Goal: Transaction & Acquisition: Obtain resource

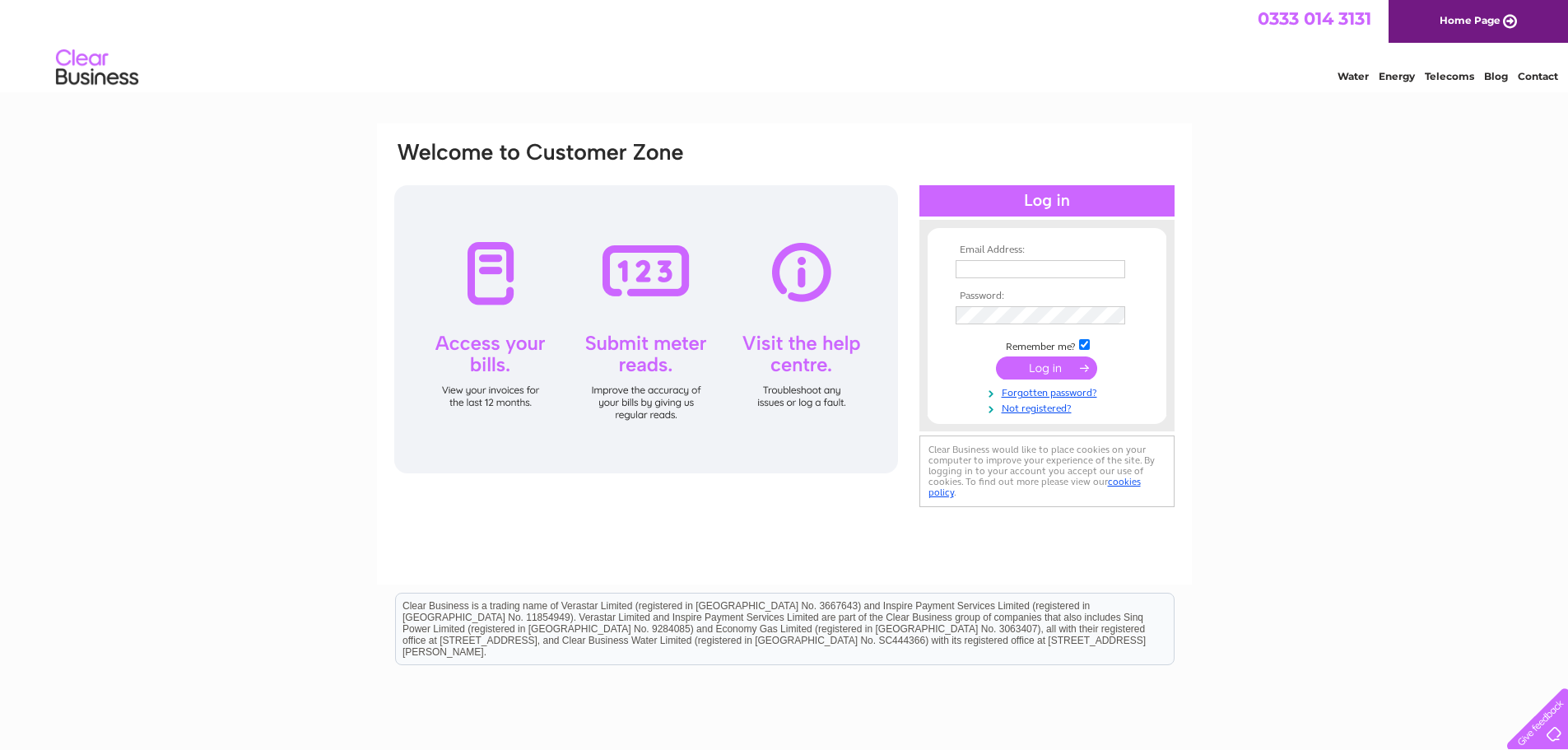
type input "[PERSON_NAME][EMAIL_ADDRESS][PERSON_NAME][DOMAIN_NAME]"
click at [1052, 369] on input "submit" at bounding box center [1046, 368] width 101 height 23
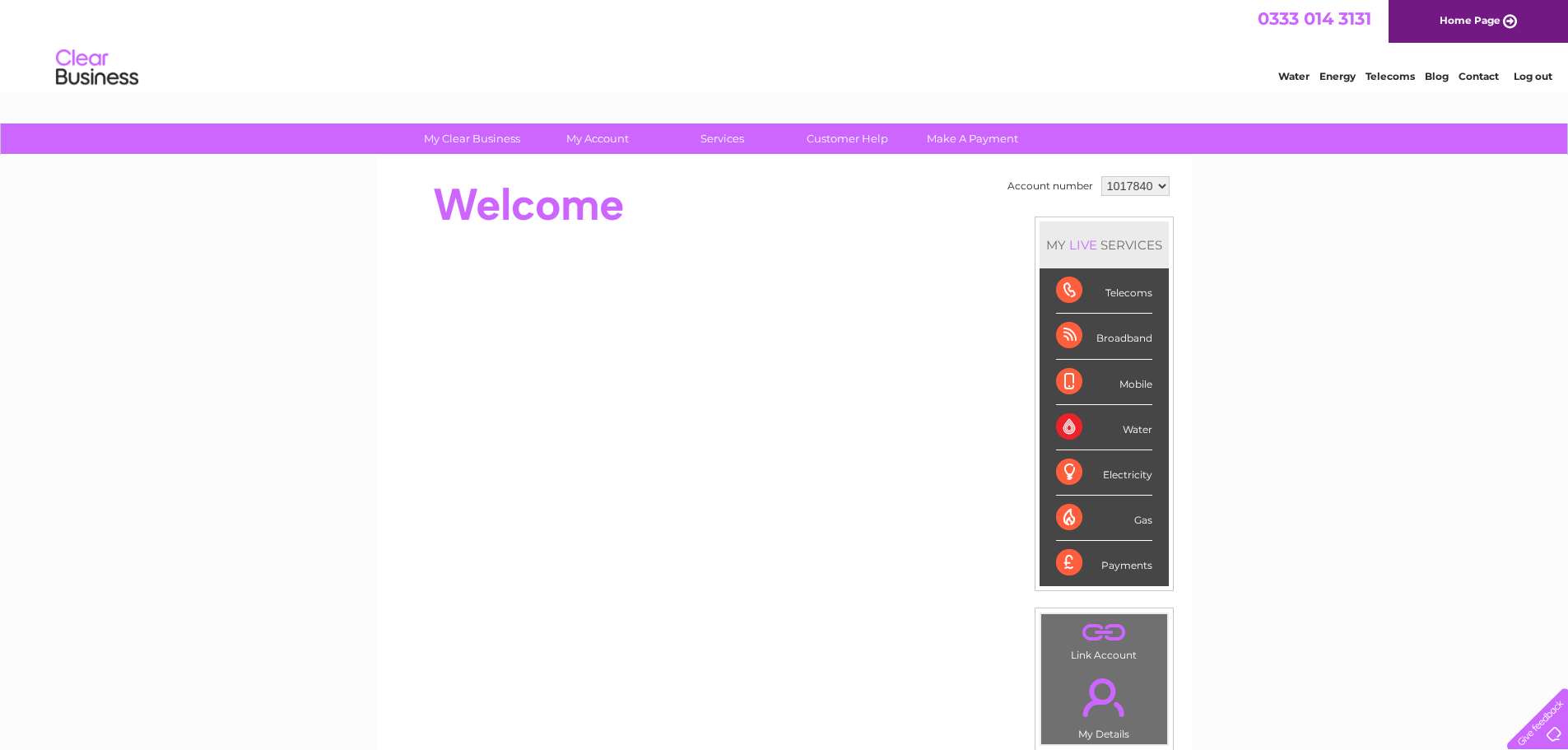
click at [1129, 181] on select "1017840 1018692 1054771 1066257" at bounding box center [1136, 186] width 69 height 20
select select "1018692"
click at [1101, 176] on select "1017840 1018692 1054771 1066257" at bounding box center [1136, 186] width 69 height 20
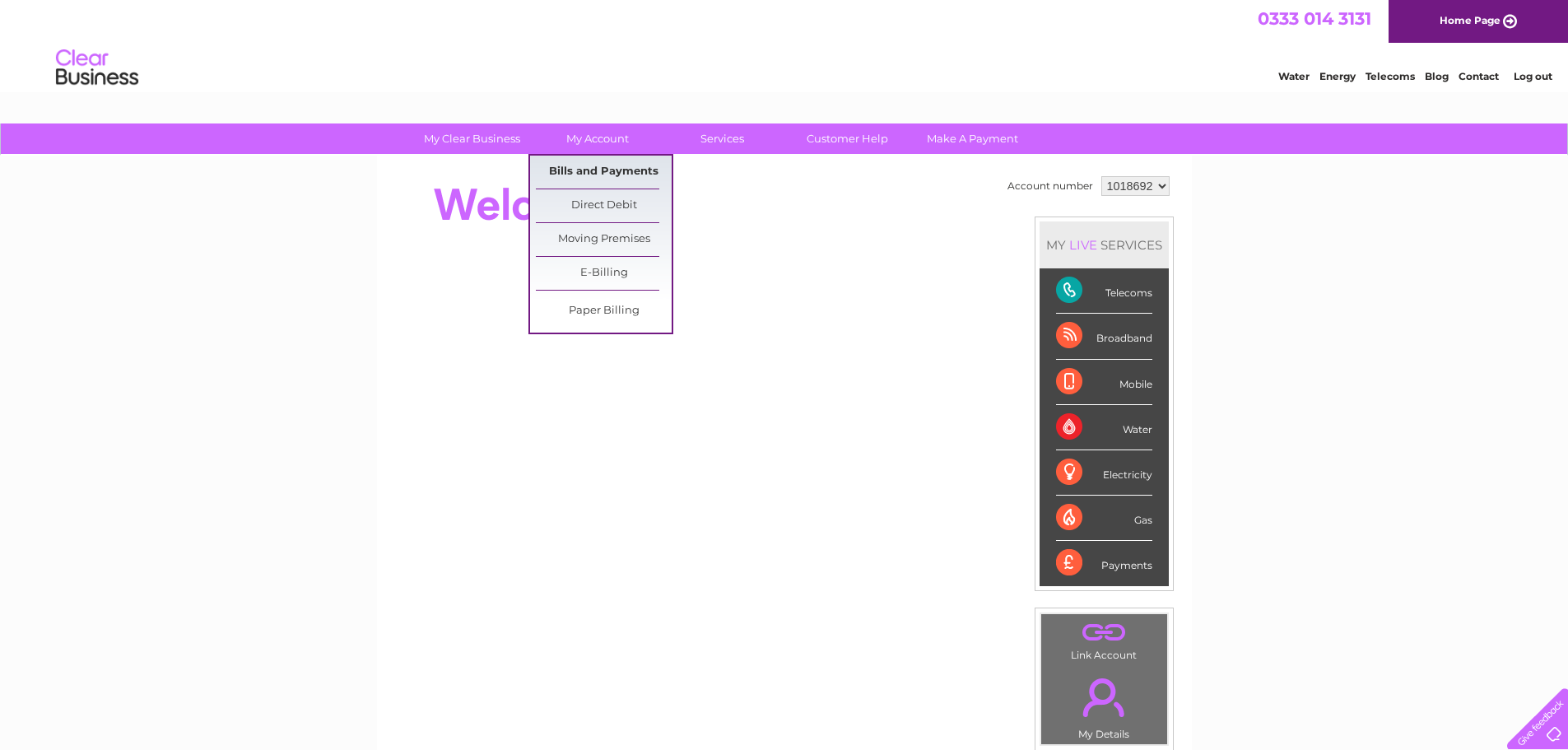
click at [596, 169] on link "Bills and Payments" at bounding box center [603, 172] width 136 height 33
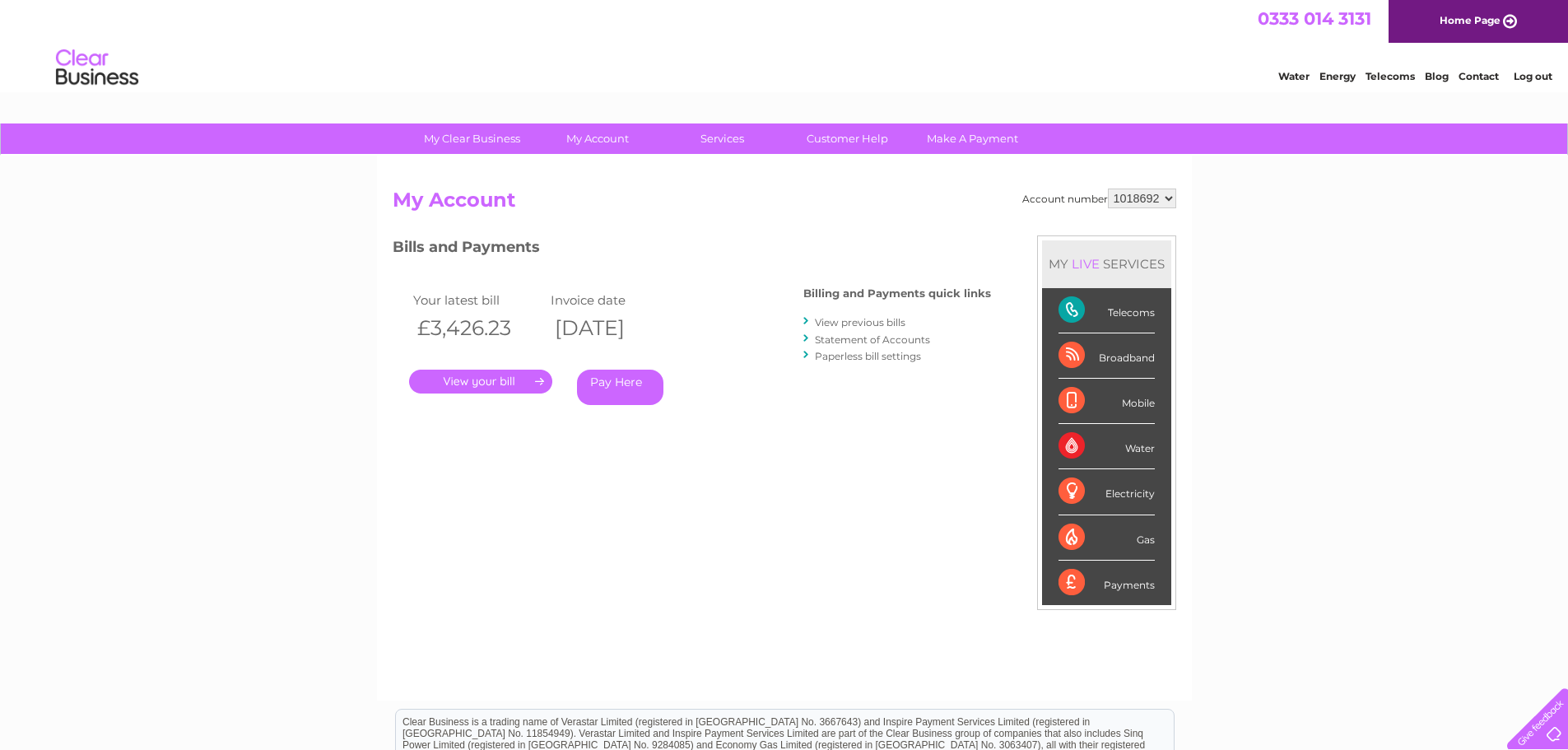
click at [829, 317] on link "View previous bills" at bounding box center [860, 322] width 90 height 13
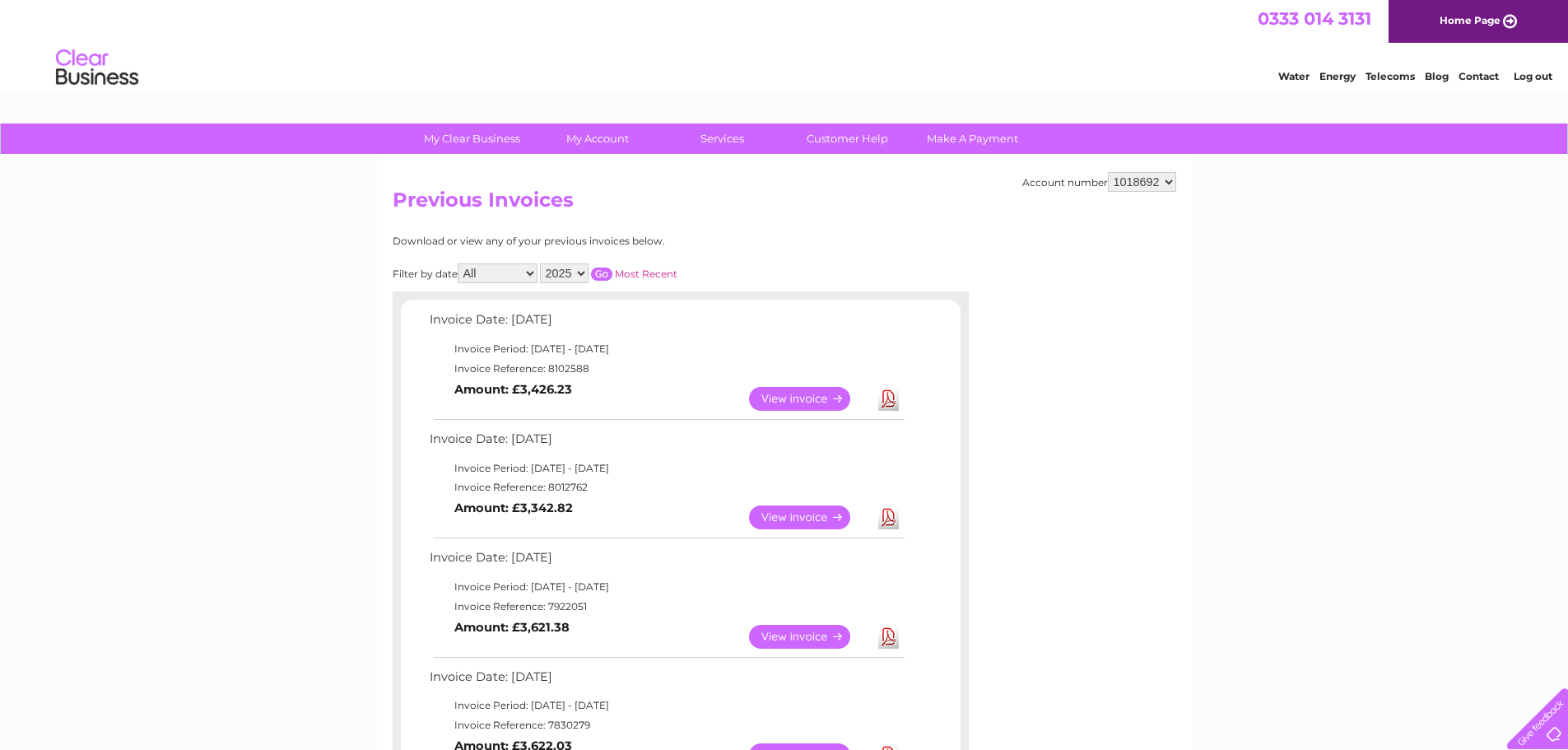
scroll to position [83, 0]
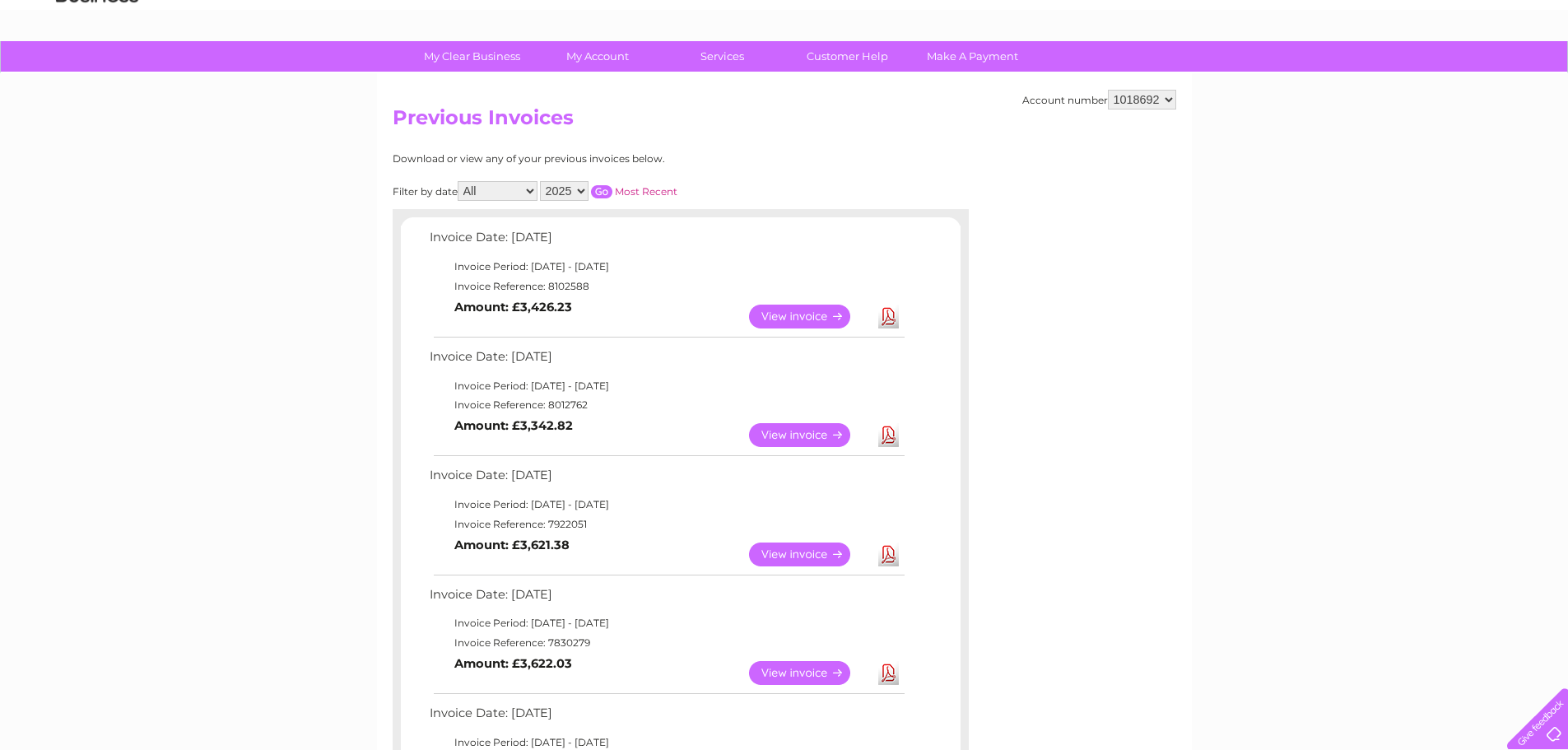
click at [777, 433] on link "View" at bounding box center [809, 435] width 121 height 24
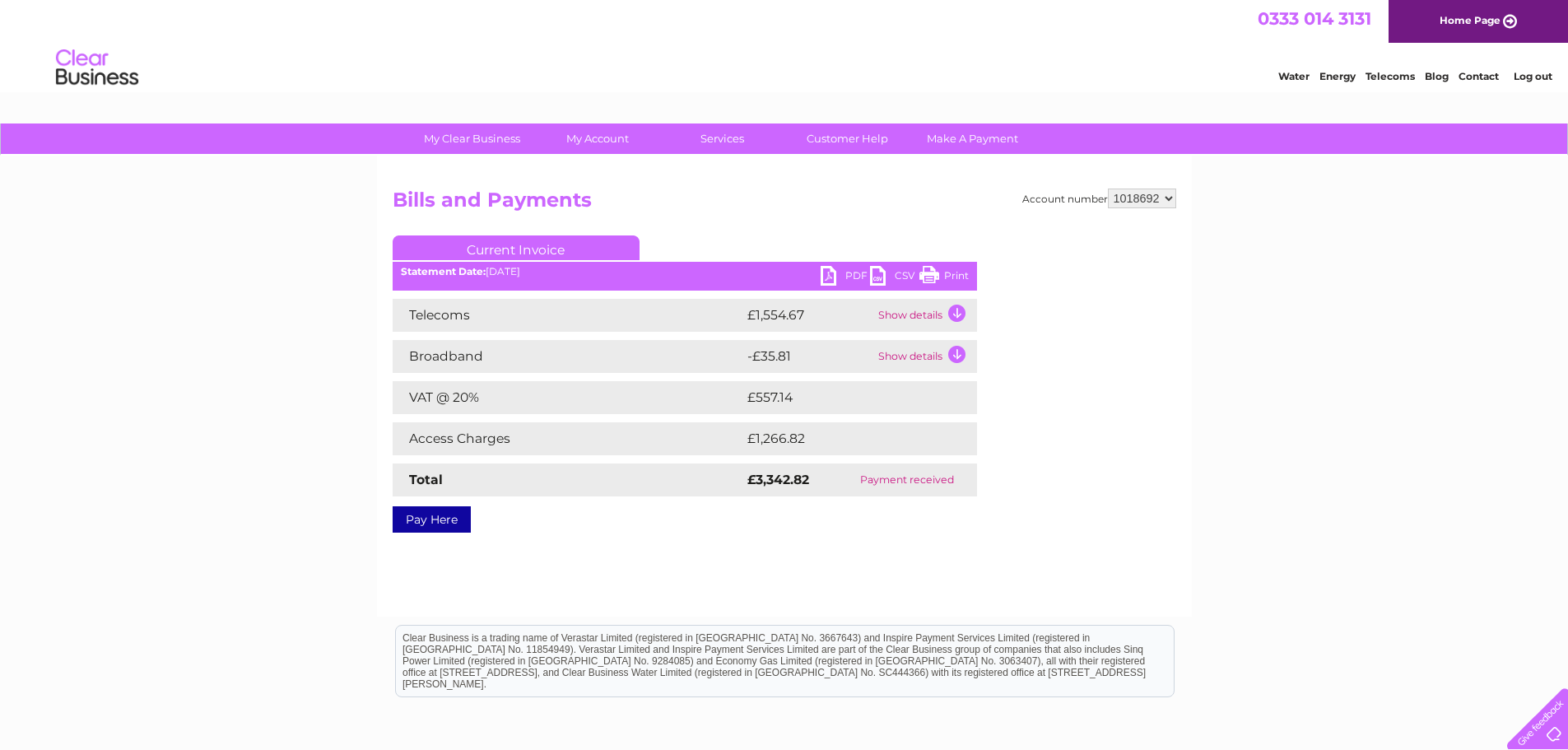
click at [822, 282] on link "PDF" at bounding box center [845, 278] width 49 height 24
click at [1132, 192] on select "1017840 1018692 1054771 1066257" at bounding box center [1143, 199] width 69 height 20
select select "1054771"
click at [1108, 189] on select "1017840 1018692 1054771 1066257" at bounding box center [1143, 199] width 69 height 20
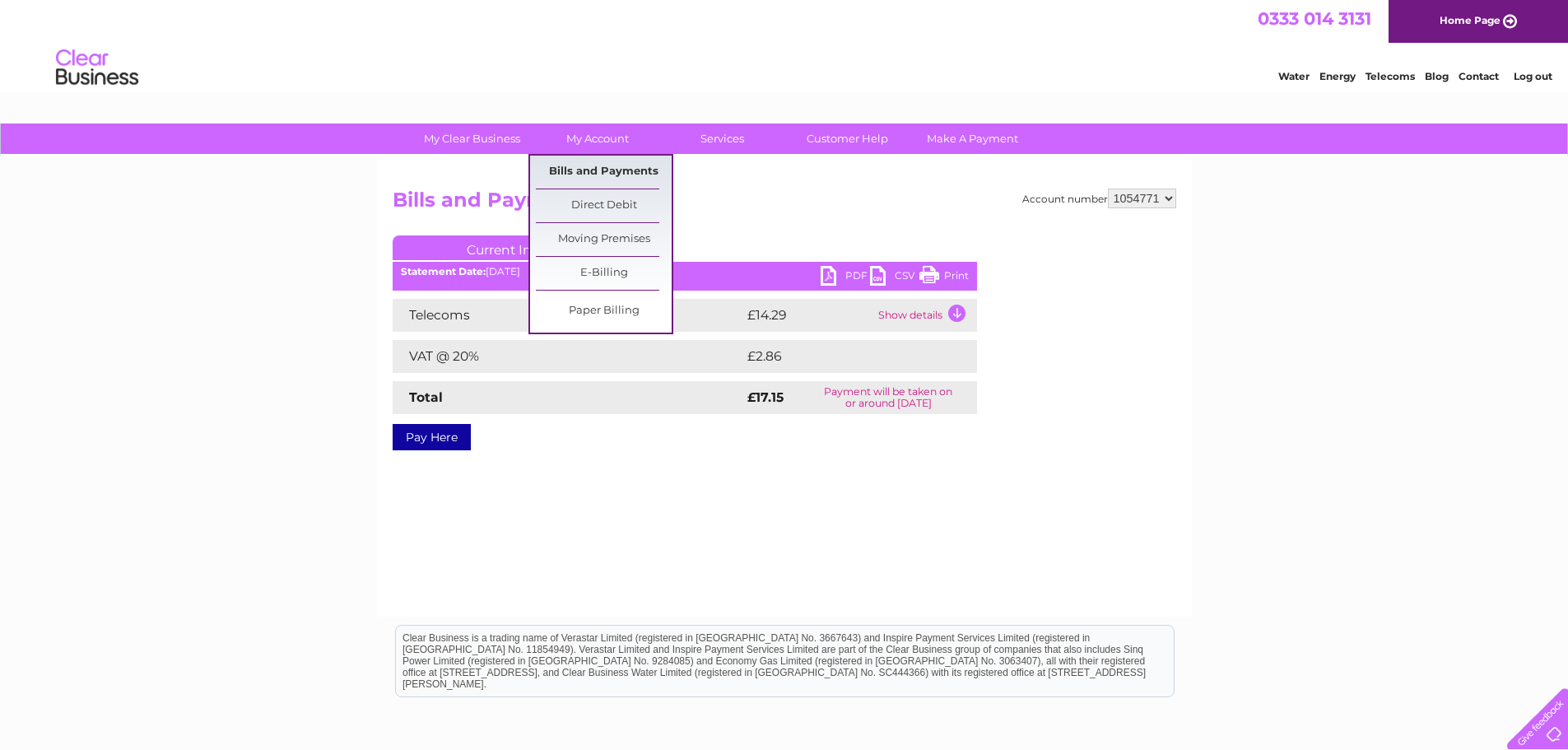
click at [590, 161] on link "Bills and Payments" at bounding box center [603, 172] width 136 height 33
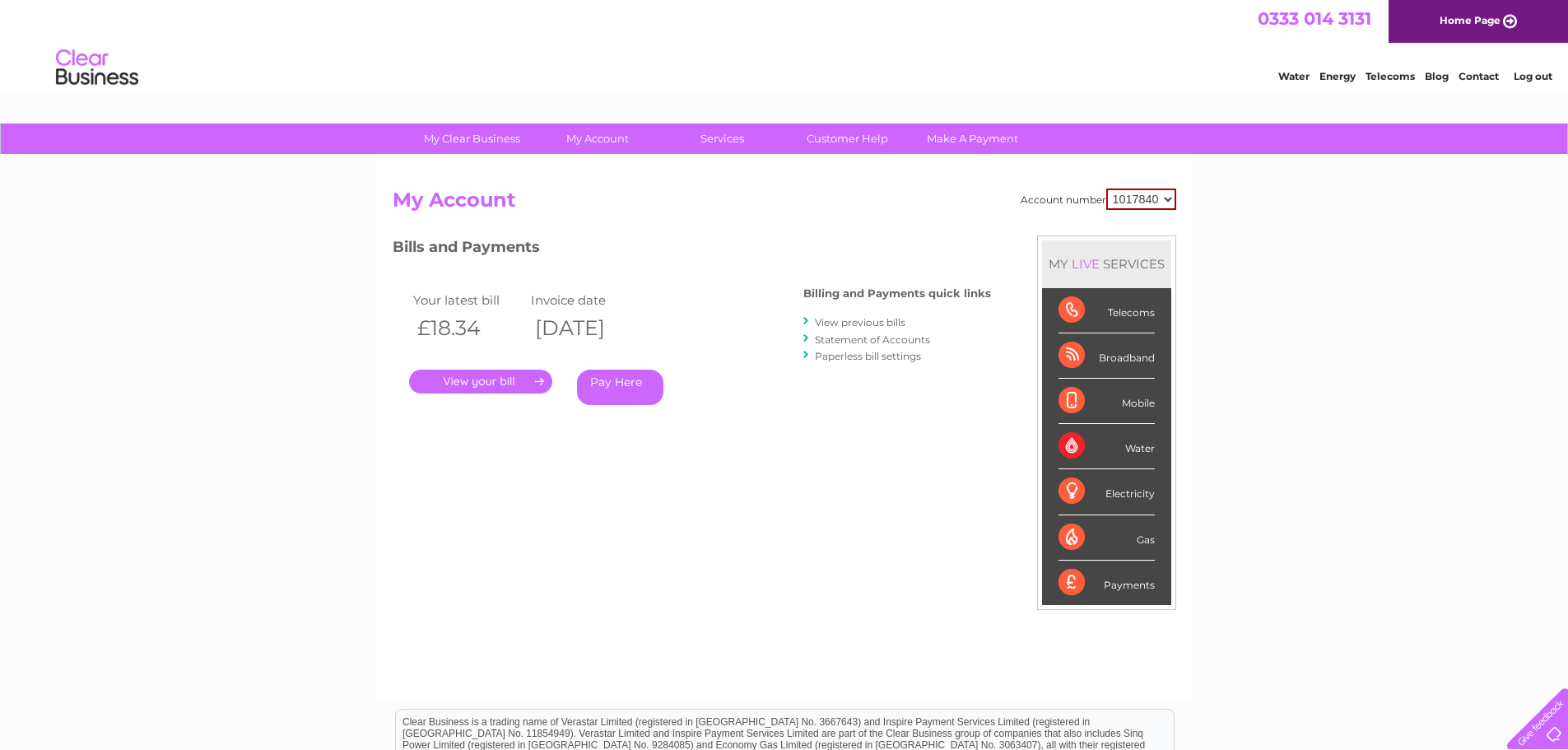
drag, startPoint x: 0, startPoint y: 0, endPoint x: 1154, endPoint y: 199, distance: 1171.0
click at [1154, 199] on select "1017840 1018692 1054771 1066257" at bounding box center [1141, 200] width 70 height 22
select select "1054771"
click at [1106, 189] on select "1017840 1018692 1054771 1066257" at bounding box center [1141, 200] width 70 height 22
click at [866, 320] on link "View previous bills" at bounding box center [860, 322] width 90 height 13
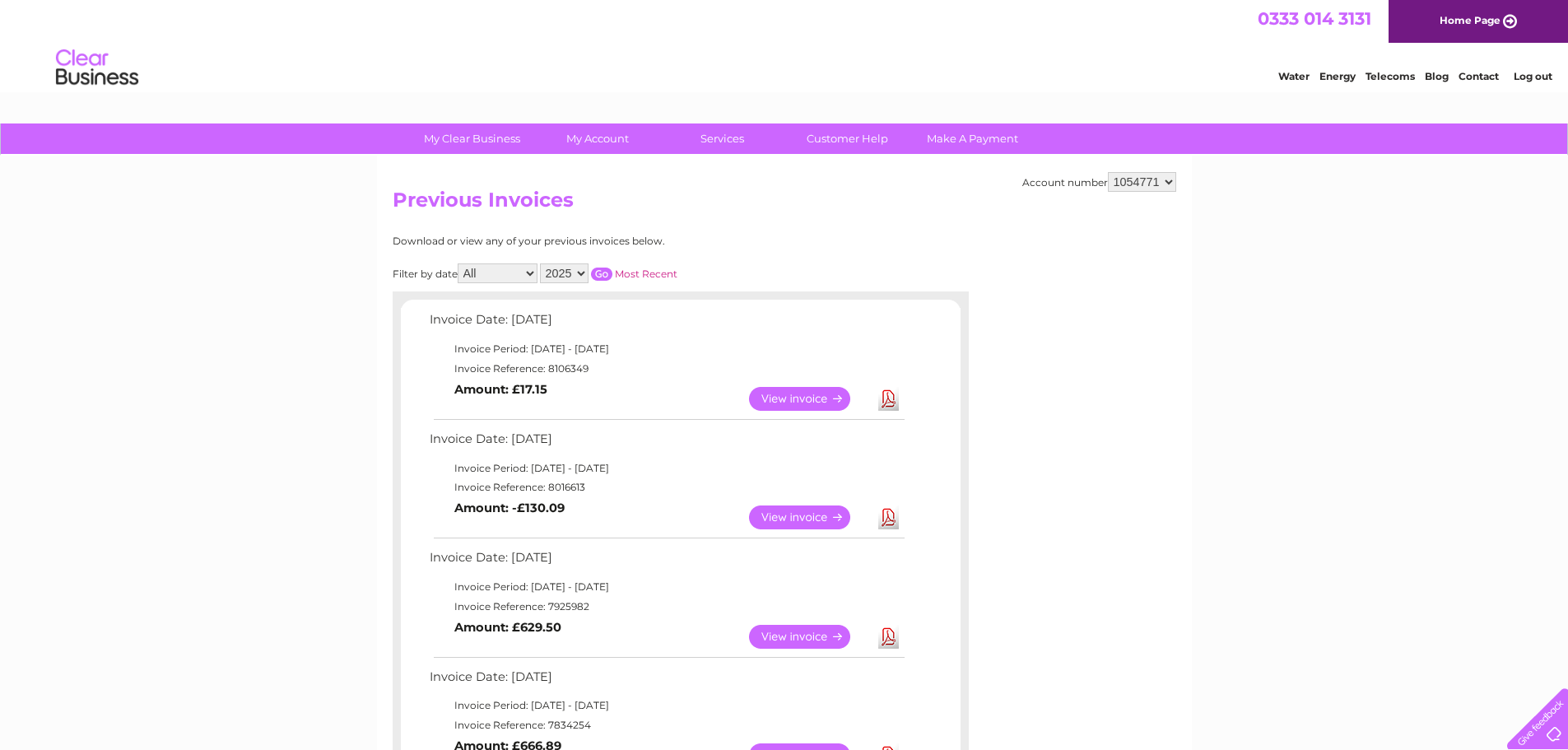
click at [885, 515] on link "Download" at bounding box center [888, 517] width 21 height 24
click at [1098, 191] on div "Account number 1017840 1018692 1054771 1066257" at bounding box center [1098, 182] width 154 height 20
click at [1136, 180] on select "1017840 1018692 1054771 1066257" at bounding box center [1143, 182] width 69 height 20
select select "1066257"
click at [1108, 172] on select "1017840 1018692 1054771 1066257" at bounding box center [1143, 182] width 69 height 20
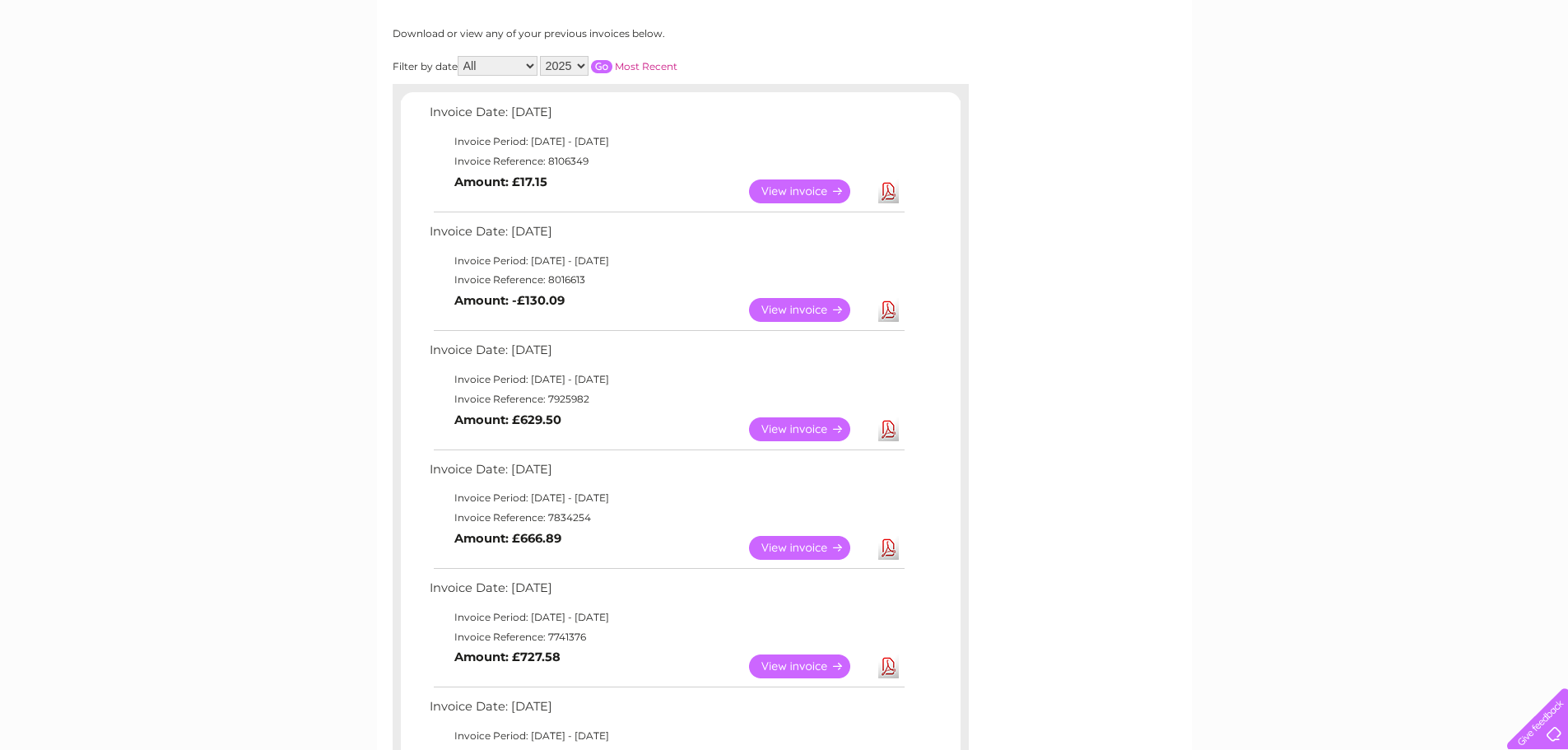
scroll to position [247, 0]
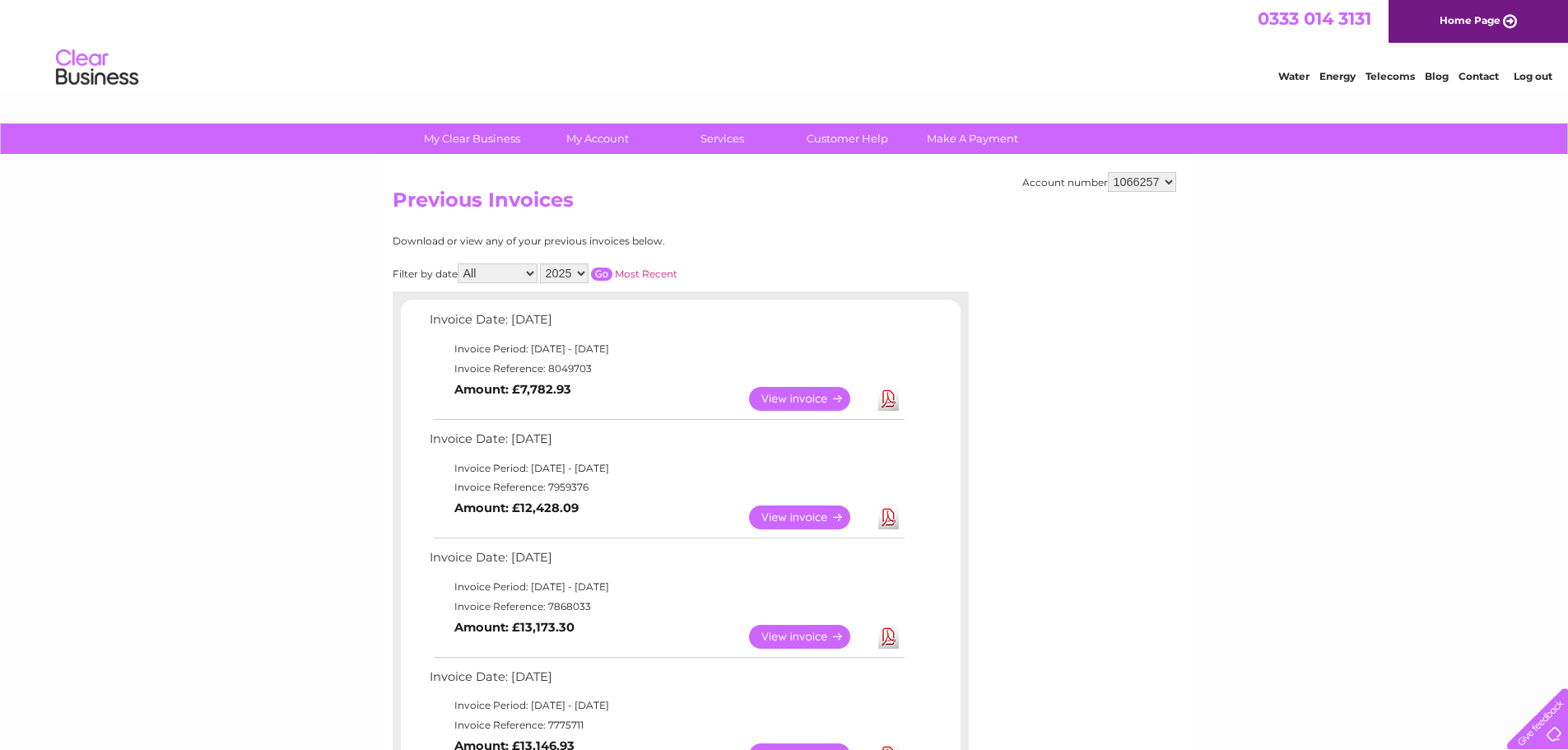
click at [784, 514] on link "View" at bounding box center [809, 517] width 121 height 24
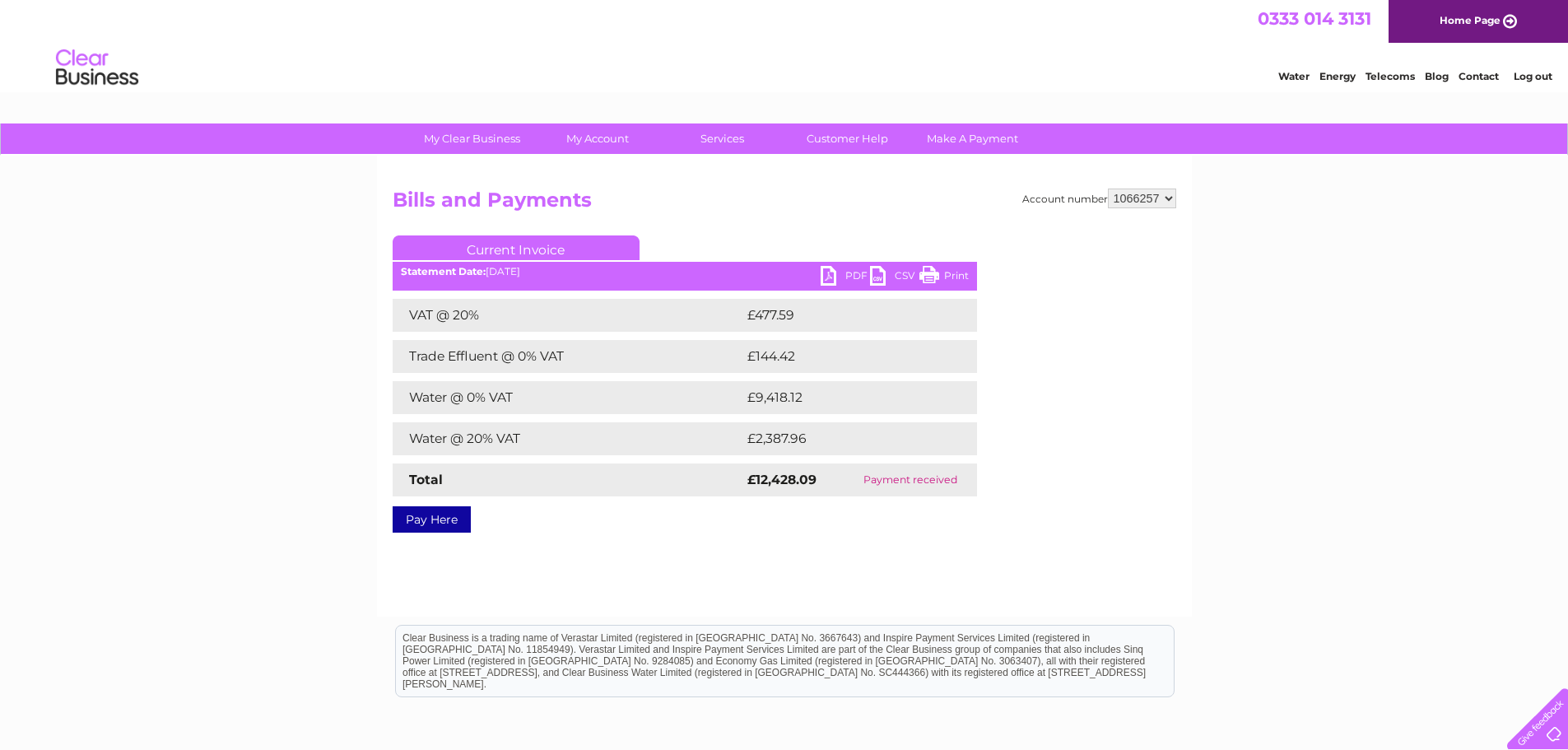
click at [850, 276] on link "PDF" at bounding box center [845, 278] width 49 height 24
